Goal: Communication & Community: Answer question/provide support

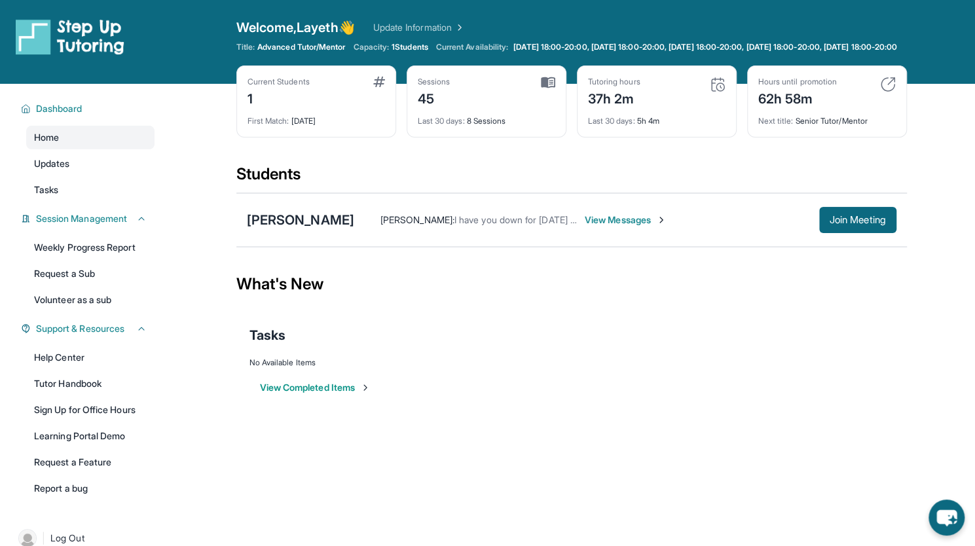
click at [619, 227] on span "View Messages" at bounding box center [626, 219] width 82 height 13
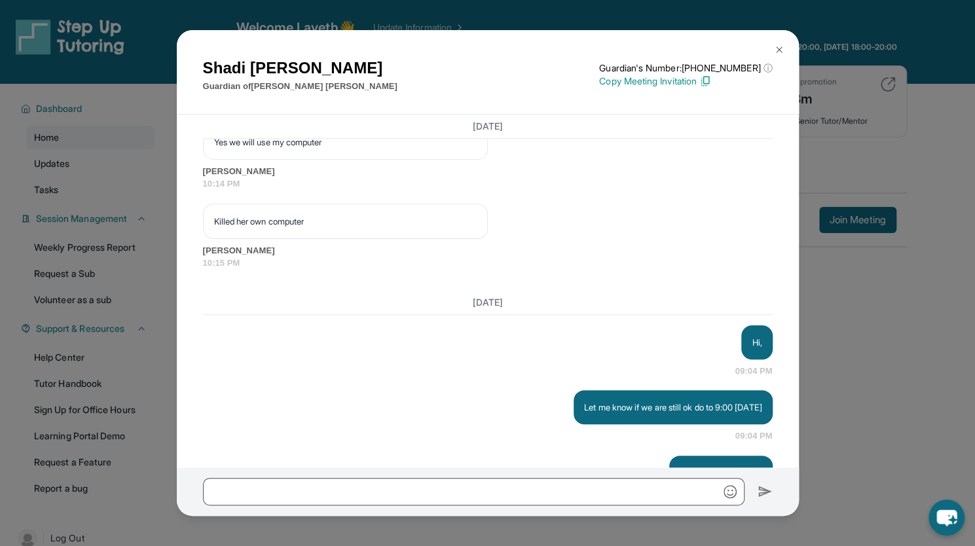
scroll to position [51385, 0]
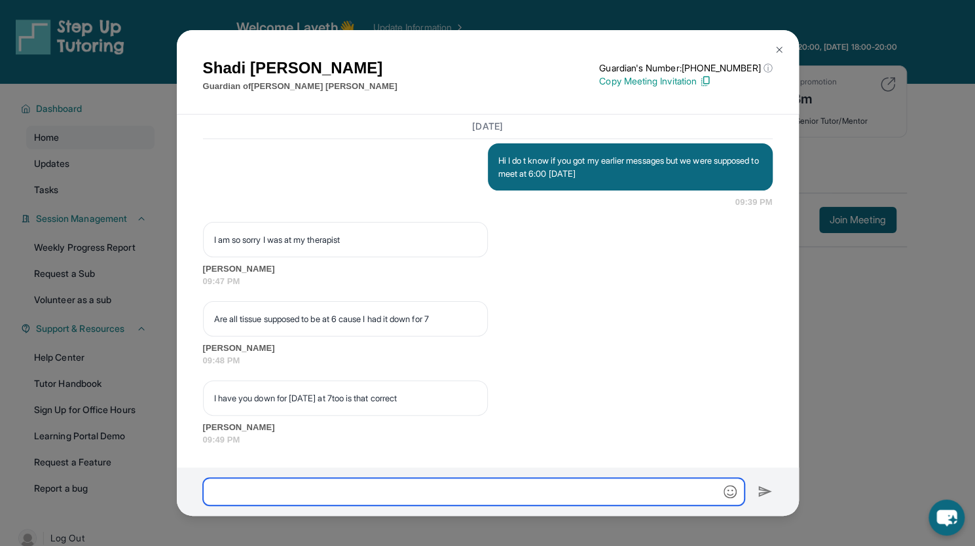
click at [301, 489] on input "text" at bounding box center [474, 492] width 542 height 28
type input "*"
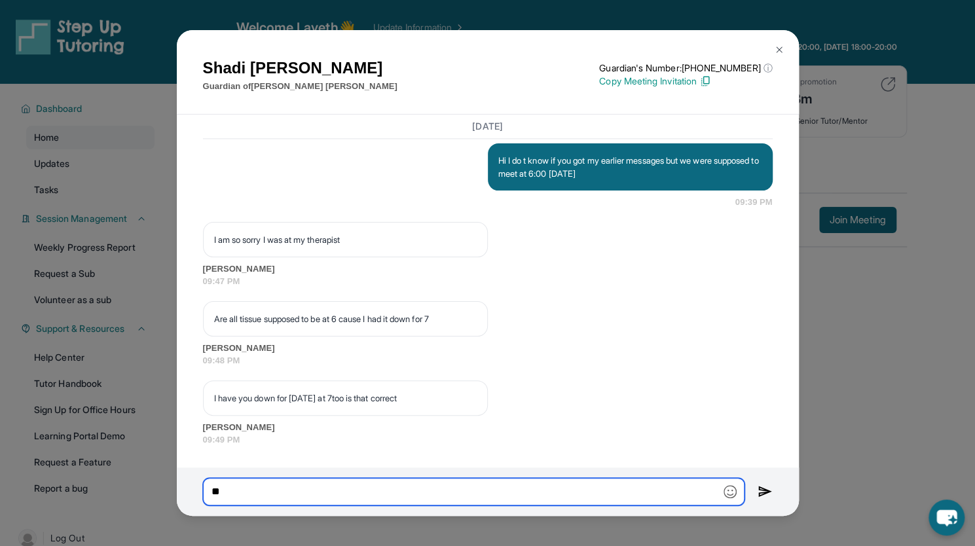
type input "*"
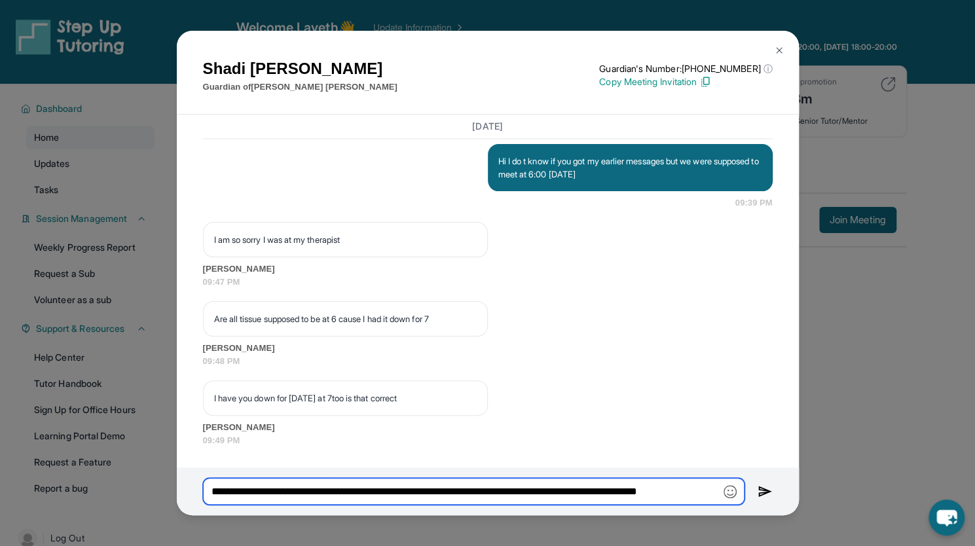
scroll to position [0, 15]
type input "**********"
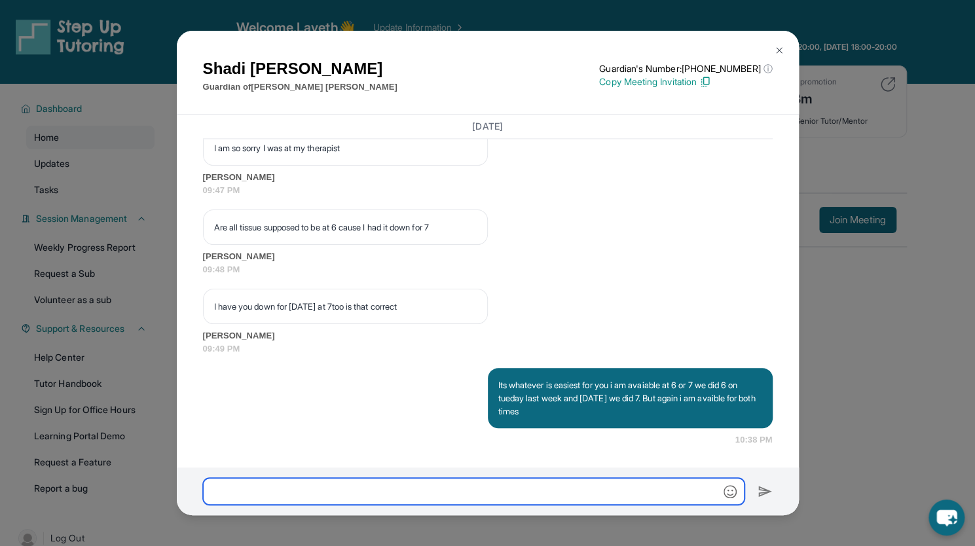
scroll to position [51476, 0]
type input "**********"
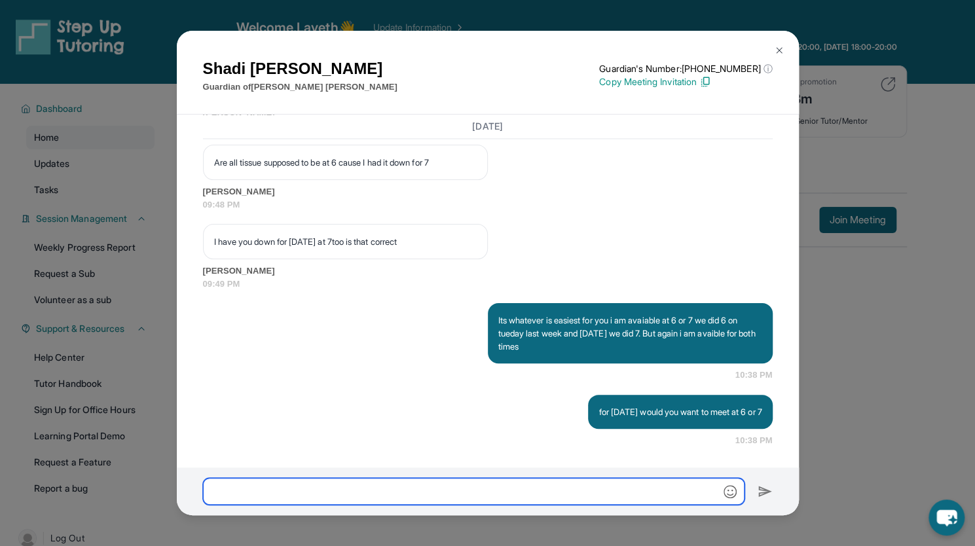
scroll to position [51542, 0]
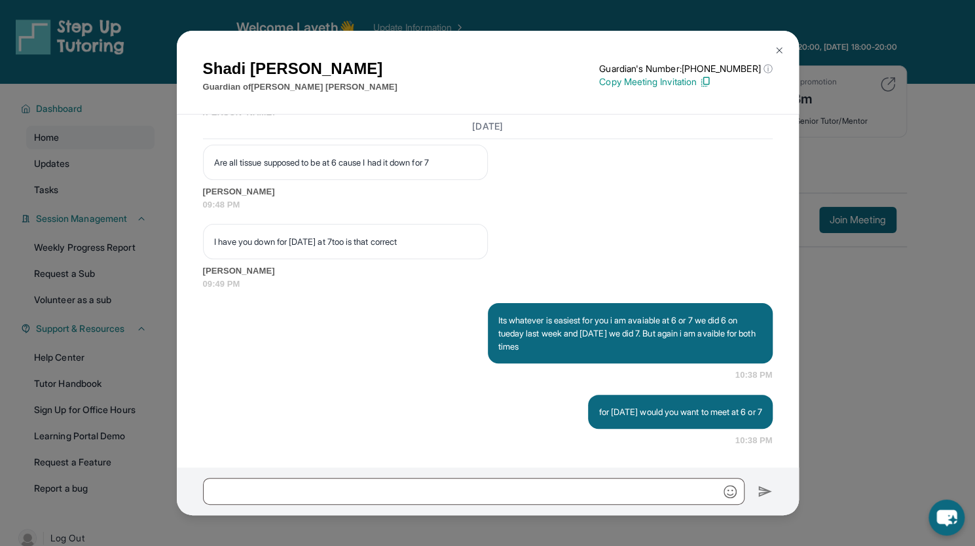
click at [781, 48] on img at bounding box center [779, 50] width 10 height 10
